Goal: Task Accomplishment & Management: Manage account settings

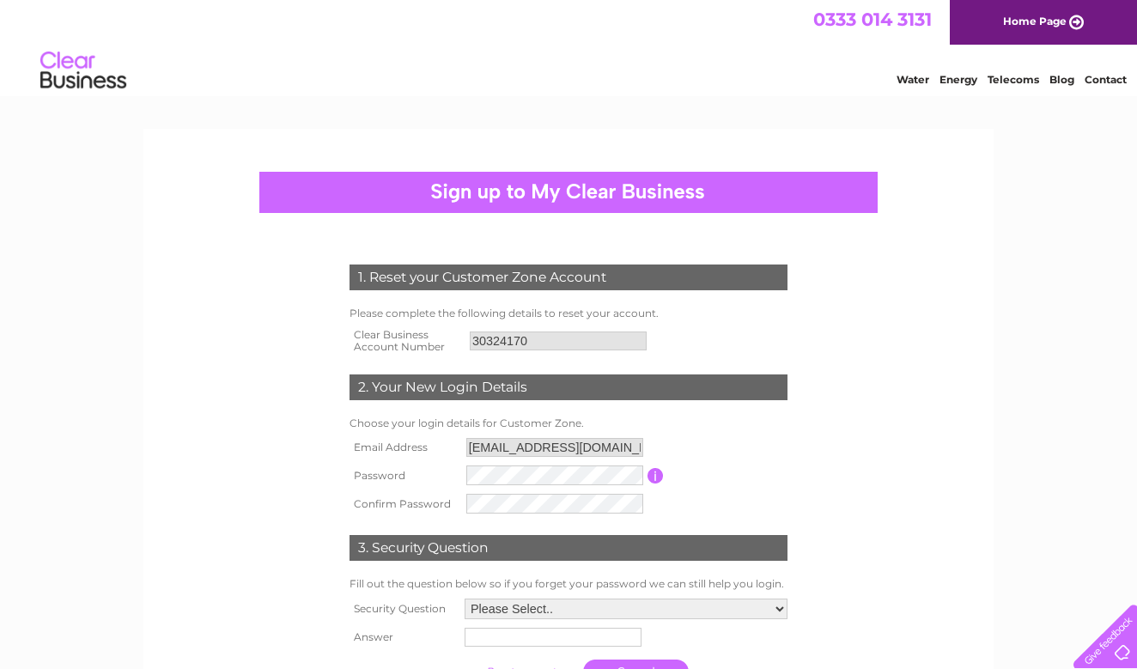
click at [1043, 24] on link "Home Page" at bounding box center [1043, 22] width 187 height 45
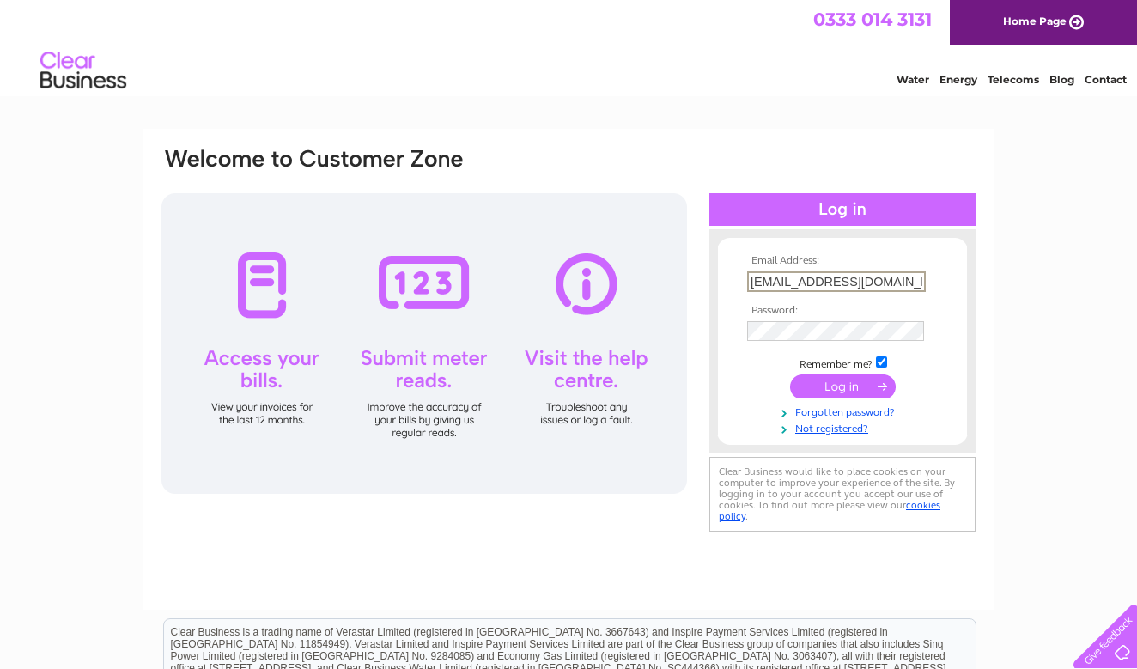
type input "southstreetmusicschool@gmail.com"
click at [841, 385] on input "submit" at bounding box center [843, 386] width 106 height 24
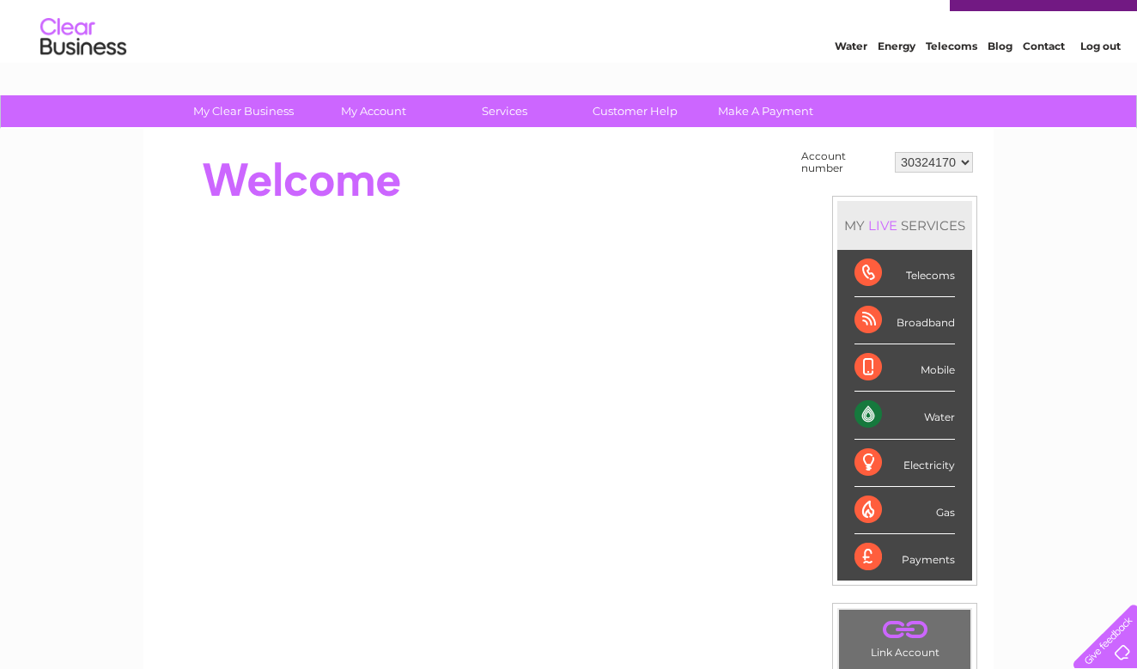
scroll to position [2, 0]
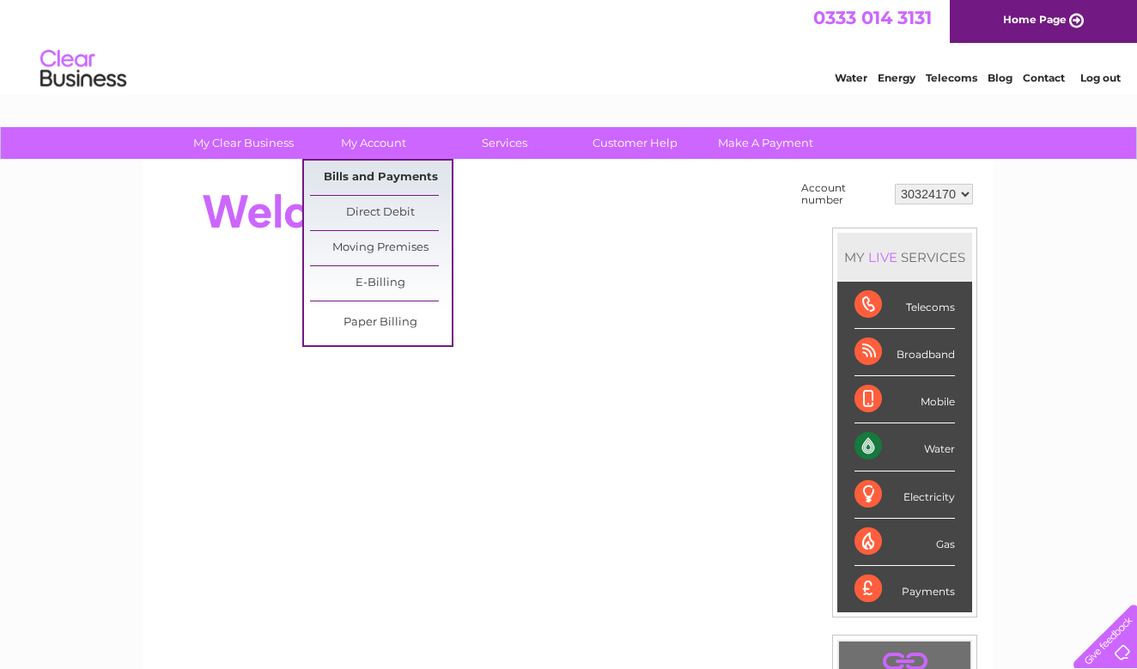
click at [390, 172] on link "Bills and Payments" at bounding box center [381, 178] width 142 height 34
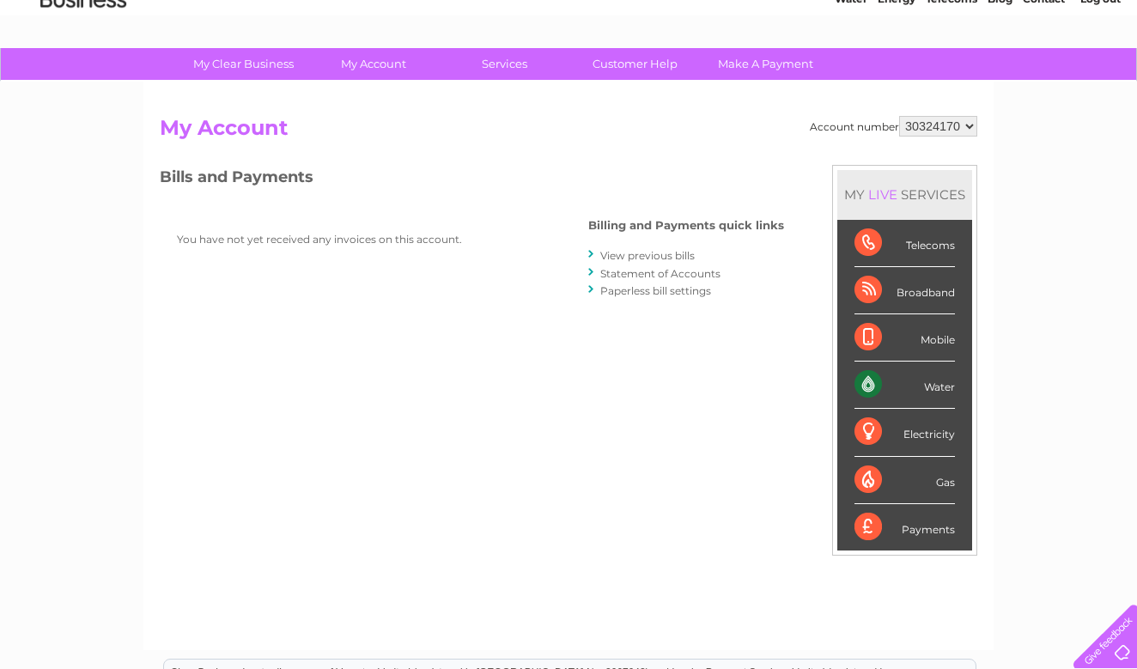
scroll to position [79, 0]
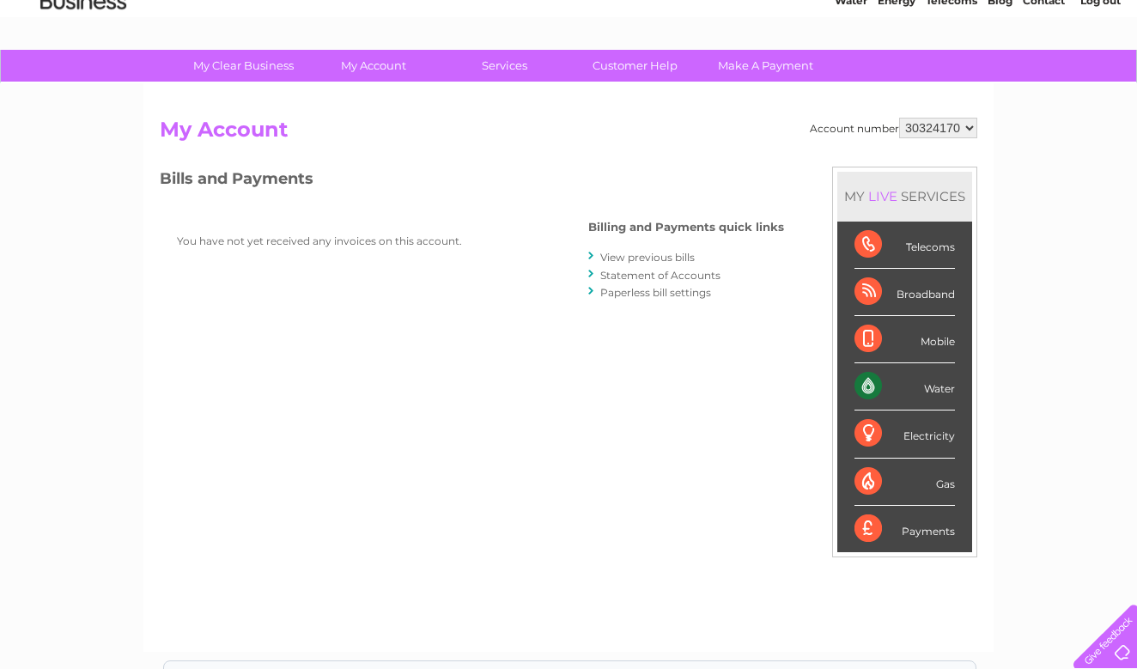
click at [703, 276] on link "Statement of Accounts" at bounding box center [660, 275] width 120 height 13
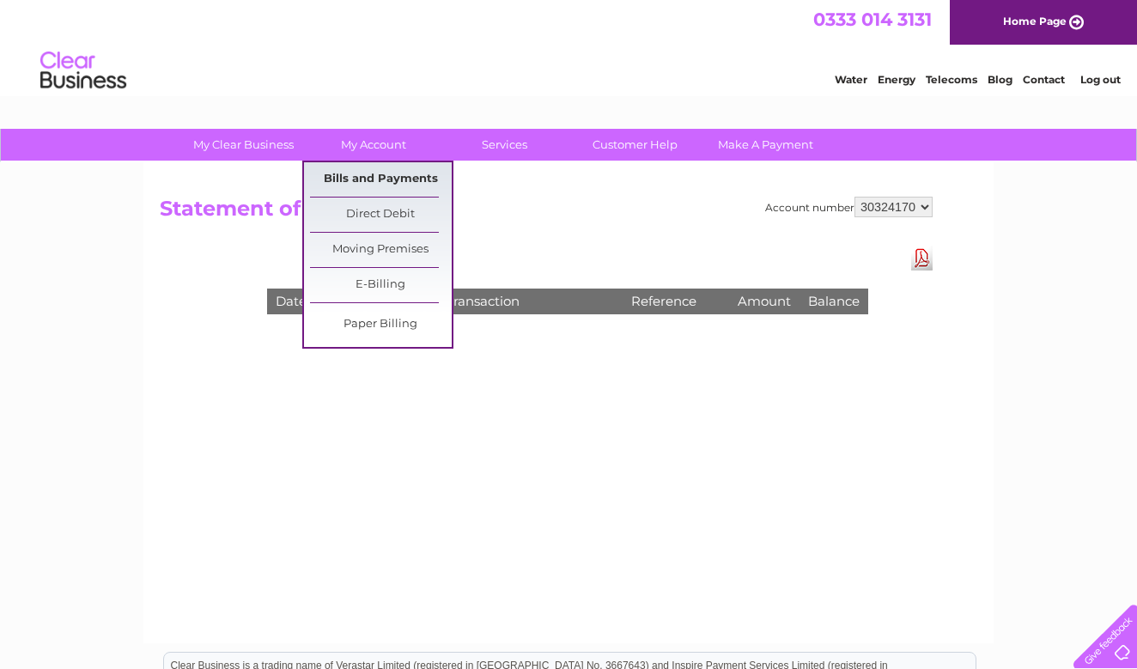
click at [379, 177] on link "Bills and Payments" at bounding box center [381, 179] width 142 height 34
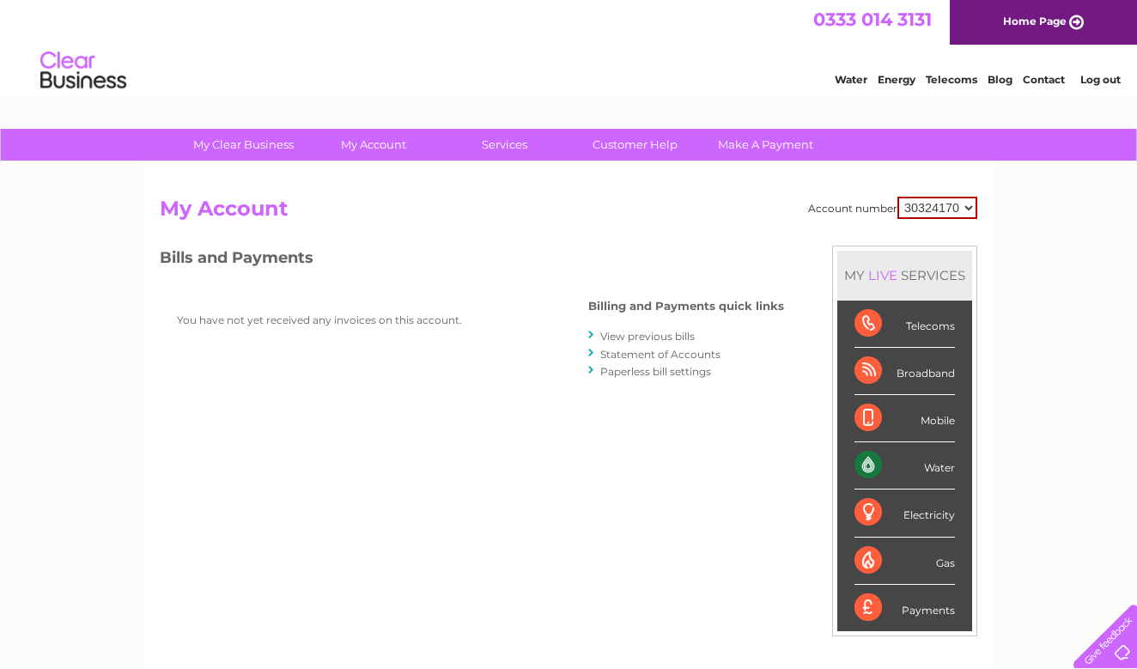
click at [673, 371] on link "Paperless bill settings" at bounding box center [655, 371] width 111 height 13
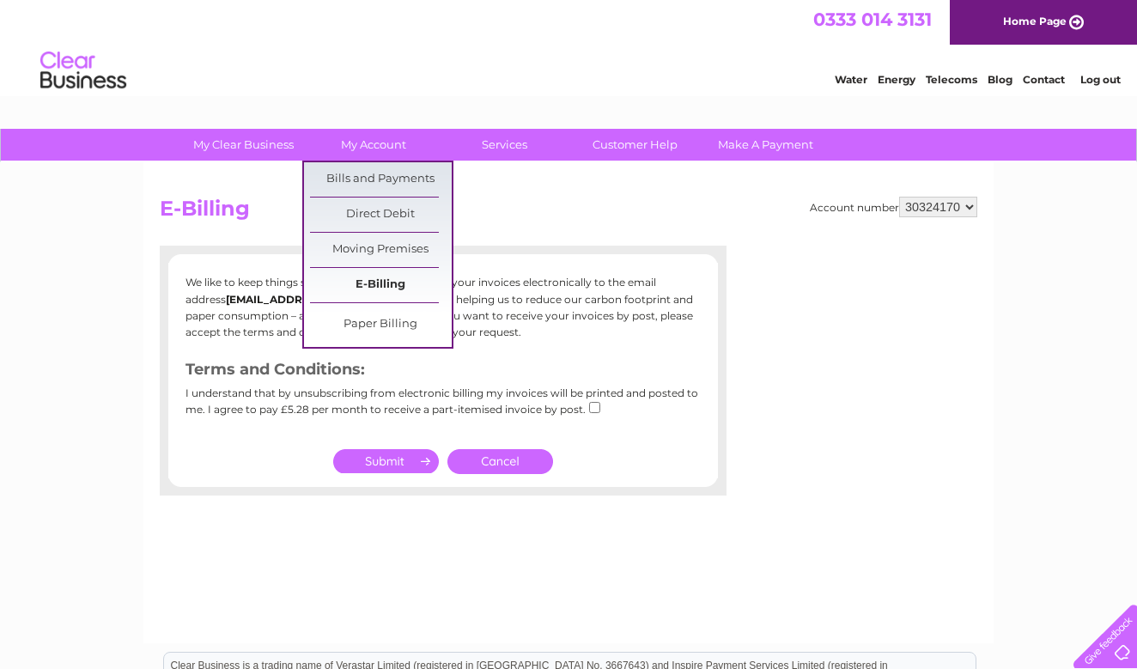
click at [378, 280] on link "E-Billing" at bounding box center [381, 285] width 142 height 34
click at [367, 211] on link "Direct Debit" at bounding box center [381, 215] width 142 height 34
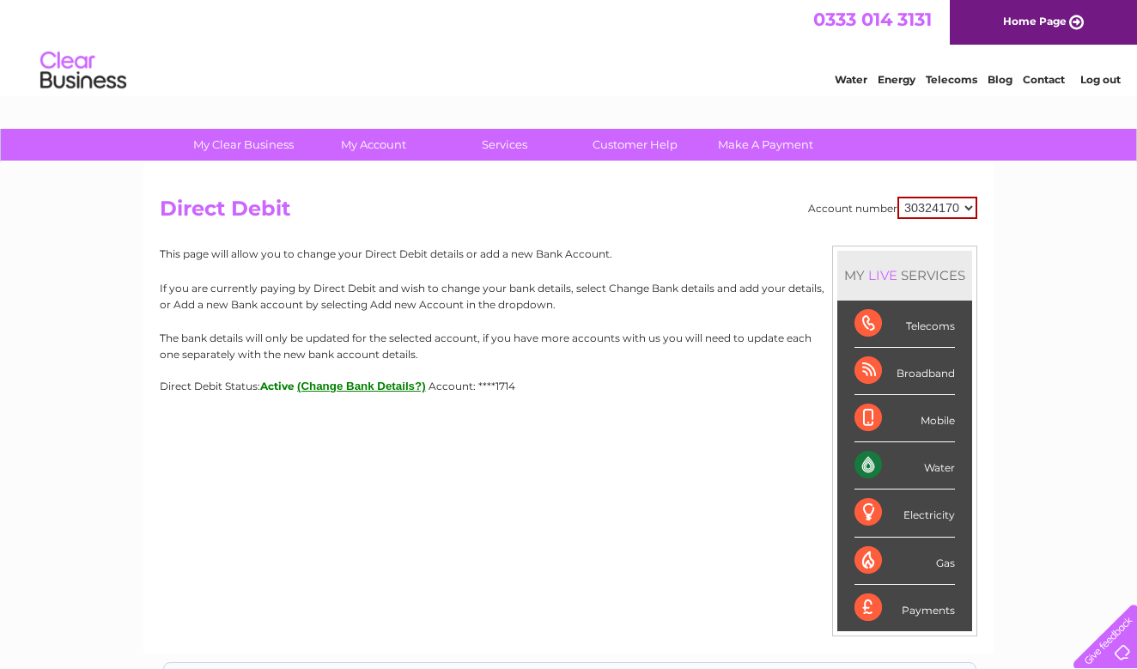
click at [1106, 82] on link "Log out" at bounding box center [1100, 79] width 40 height 13
